Goal: Check status: Check status

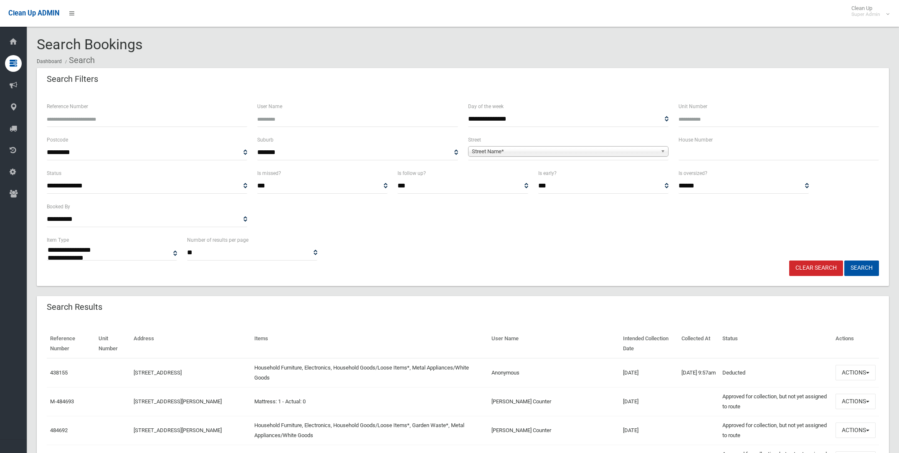
select select
click at [495, 149] on span "Street Name*" at bounding box center [564, 152] width 185 height 10
type input "*******"
click at [508, 172] on li "Loch St reet (CAMPSIE 2194)" at bounding box center [568, 175] width 196 height 10
click at [696, 150] on input "text" at bounding box center [779, 152] width 201 height 15
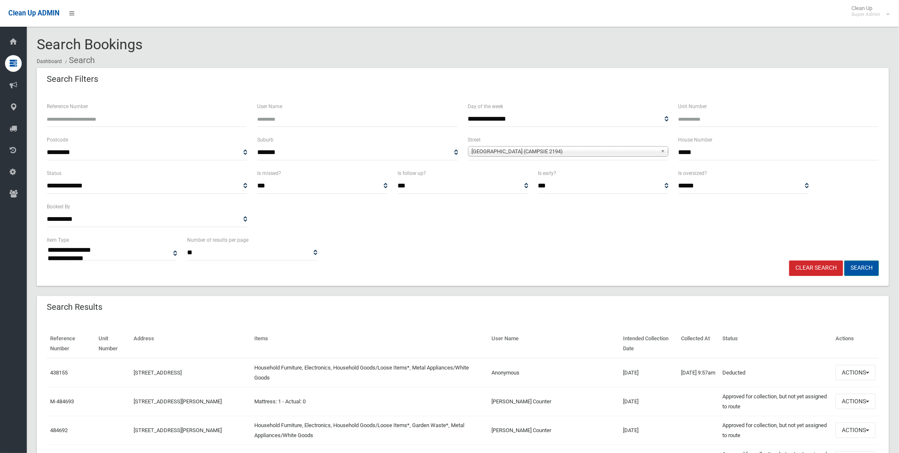
type input "*****"
click at [869, 266] on button "Search" at bounding box center [862, 268] width 35 height 15
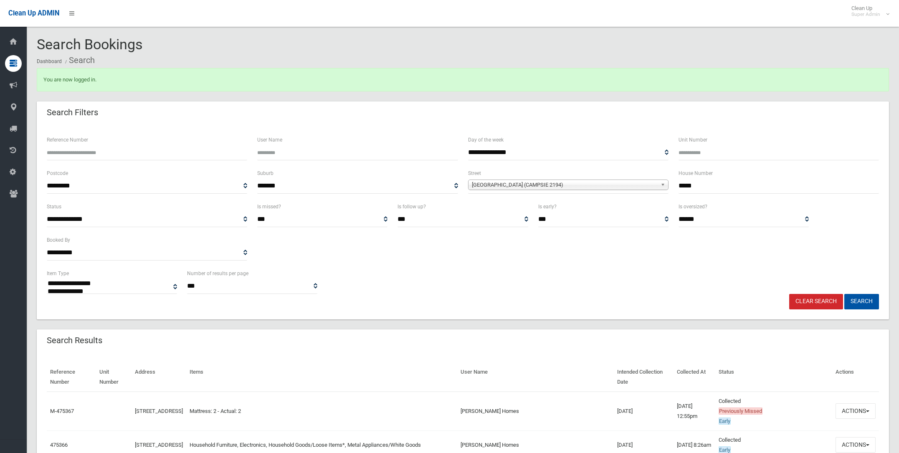
select select
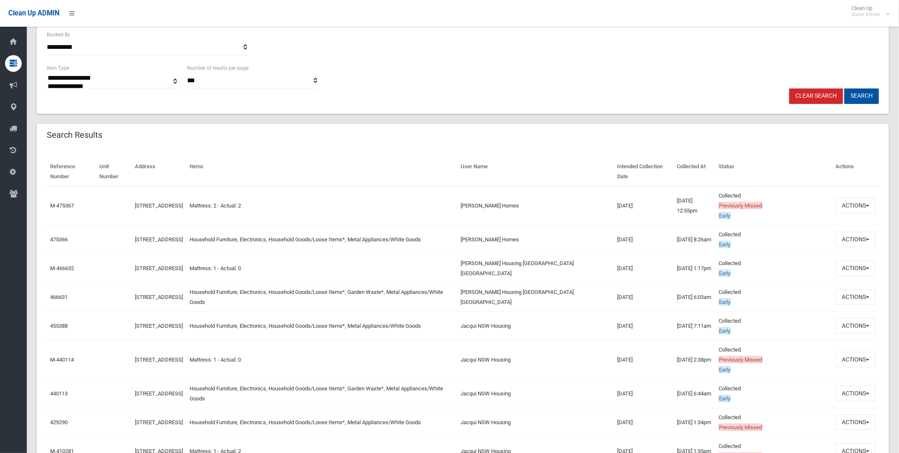
scroll to position [208, 0]
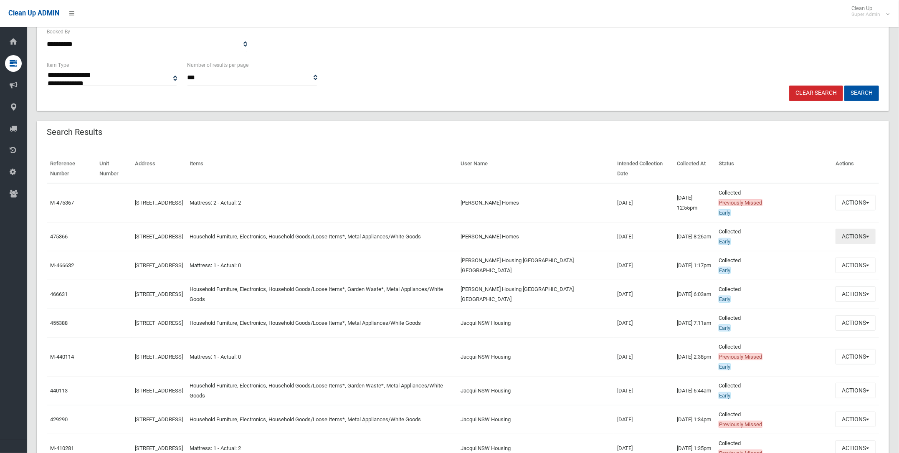
click at [843, 231] on button "Actions" at bounding box center [856, 236] width 40 height 15
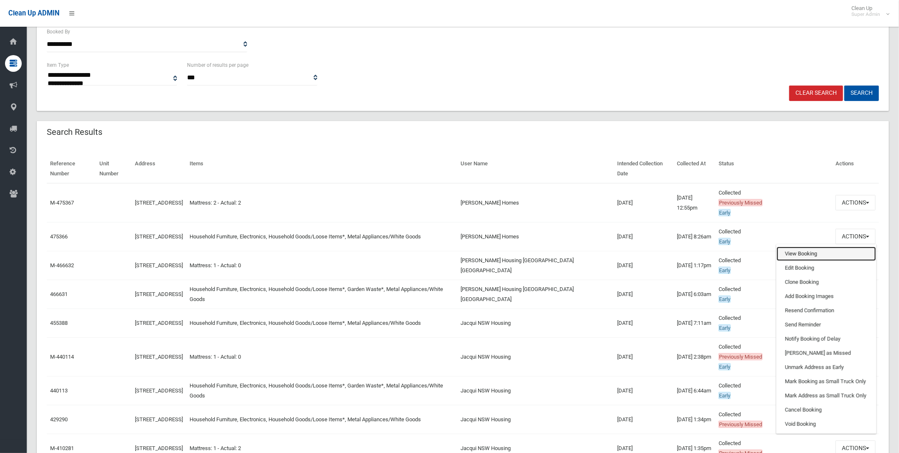
click at [793, 248] on link "View Booking" at bounding box center [826, 254] width 99 height 14
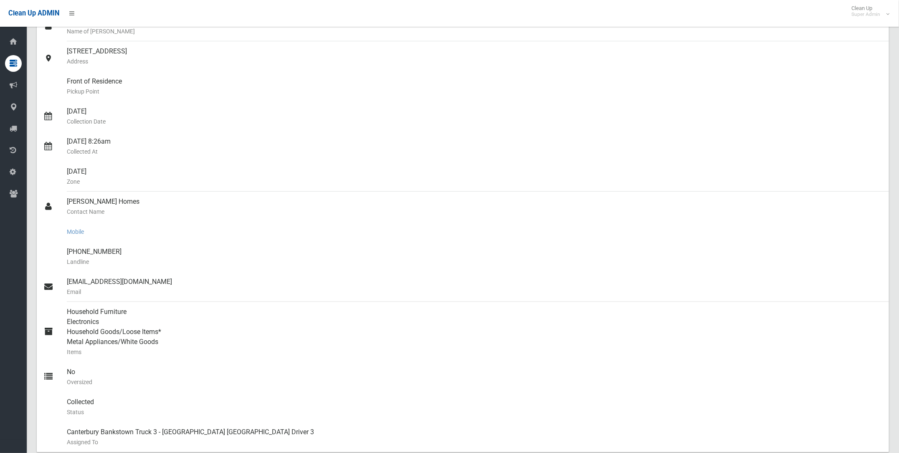
scroll to position [104, 0]
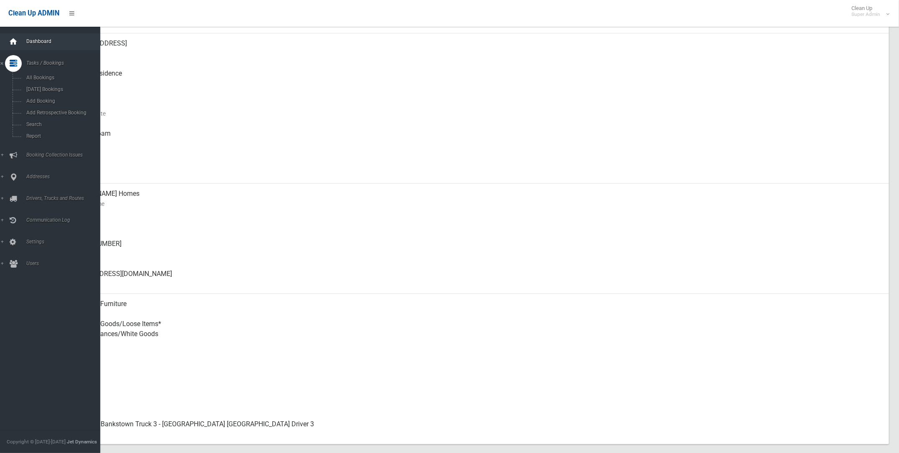
click at [13, 38] on icon at bounding box center [13, 41] width 9 height 17
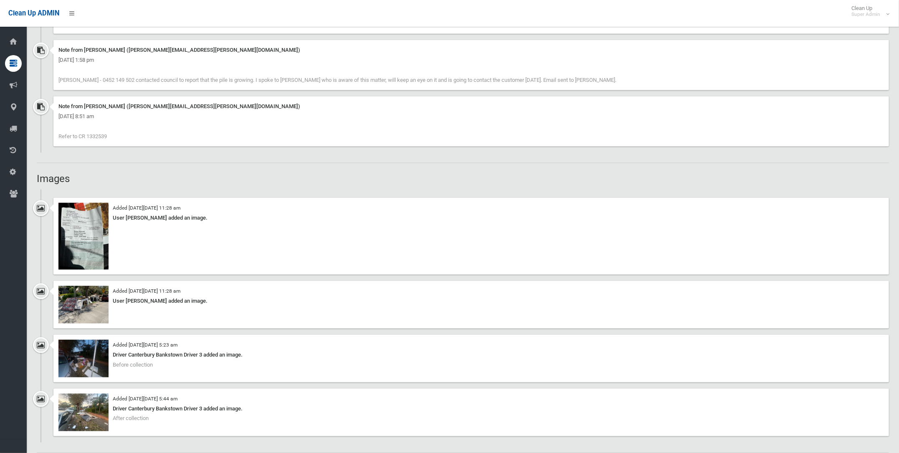
scroll to position [731, 0]
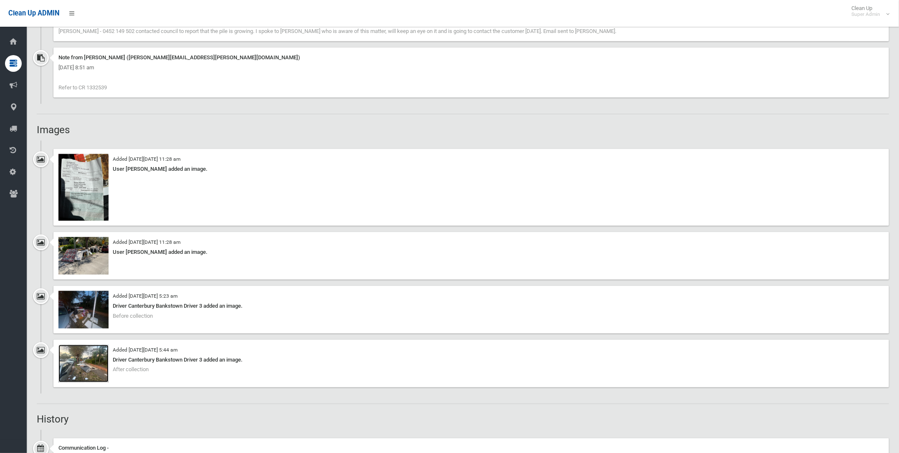
click at [87, 363] on img at bounding box center [83, 364] width 50 height 38
click at [84, 300] on img at bounding box center [83, 310] width 50 height 38
click at [74, 192] on img at bounding box center [83, 187] width 50 height 67
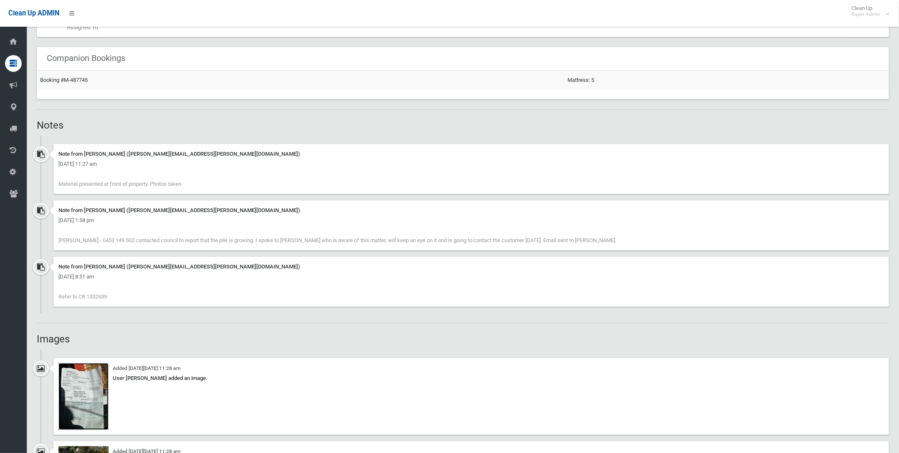
scroll to position [333, 0]
